Goal: Navigation & Orientation: Go to known website

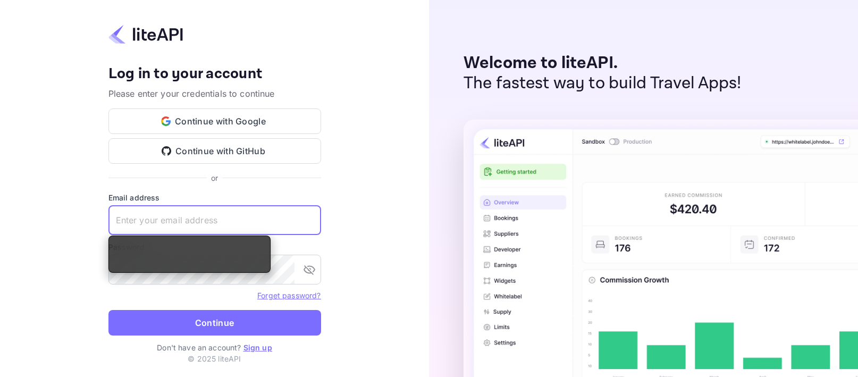
click at [383, 148] on div "Your account has been created successfully, a confirmation link has been sent t…" at bounding box center [214, 188] width 429 height 377
click at [416, 142] on div "Your account has been created successfully, a confirmation link has been sent t…" at bounding box center [214, 188] width 429 height 377
